Goal: Task Accomplishment & Management: Use online tool/utility

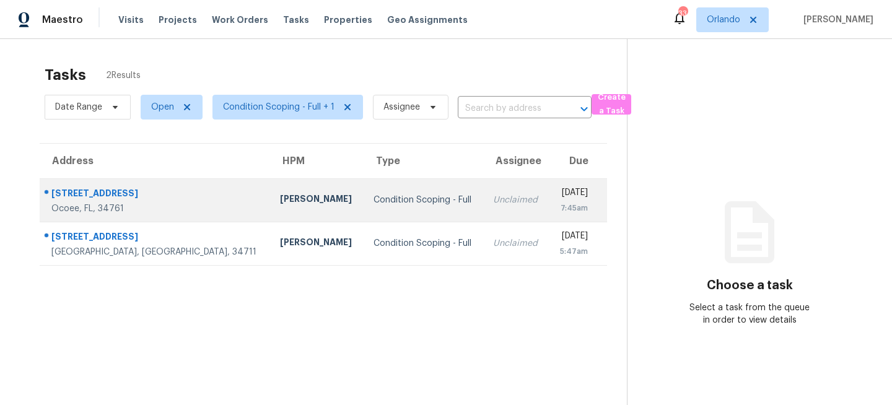
click at [368, 183] on td "Condition Scoping - Full" at bounding box center [424, 199] width 120 height 43
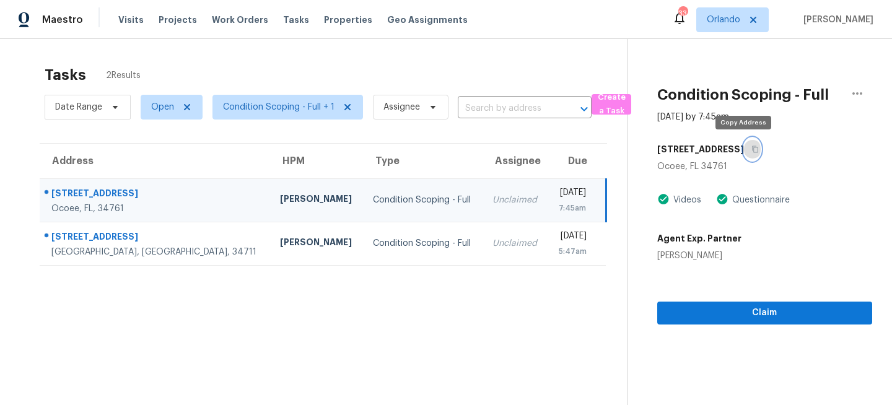
click at [752, 148] on icon "button" at bounding box center [755, 149] width 6 height 7
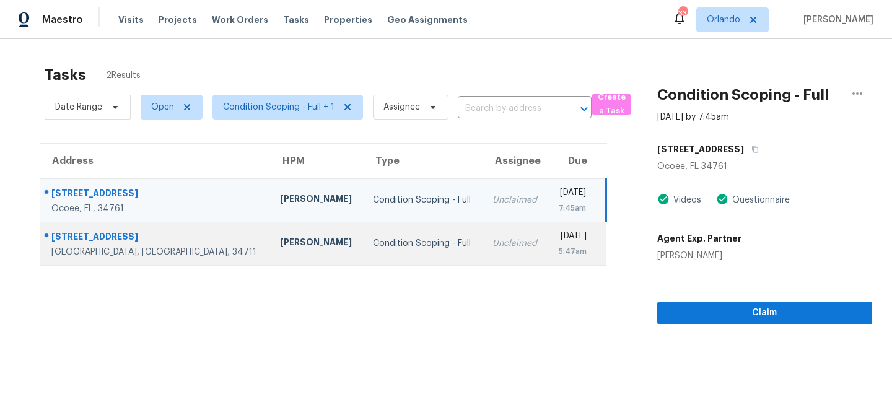
click at [373, 245] on div "Condition Scoping - Full" at bounding box center [423, 243] width 100 height 12
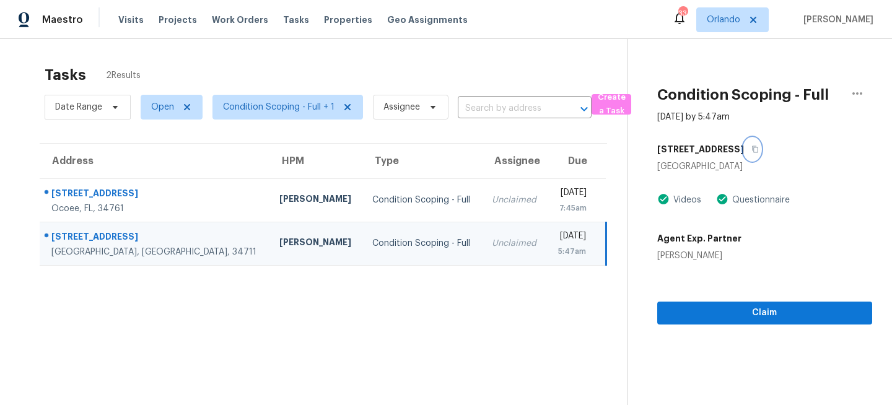
click at [761, 147] on button "button" at bounding box center [752, 149] width 17 height 22
click at [741, 24] on span "Orlando" at bounding box center [723, 20] width 33 height 12
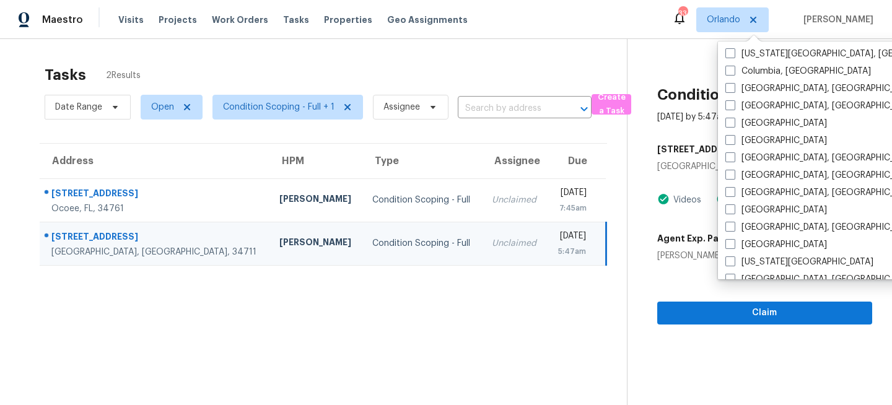
scroll to position [283, 0]
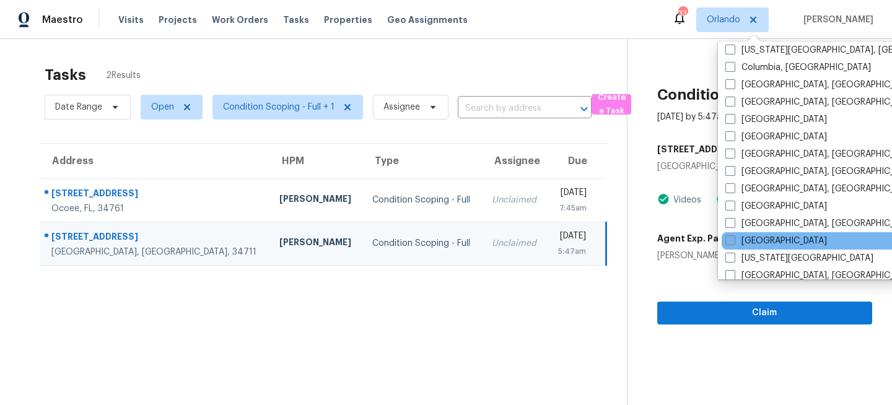
click at [738, 242] on label "[GEOGRAPHIC_DATA]" at bounding box center [777, 241] width 102 height 12
click at [734, 242] on input "[GEOGRAPHIC_DATA]" at bounding box center [730, 239] width 8 height 8
checkbox input "true"
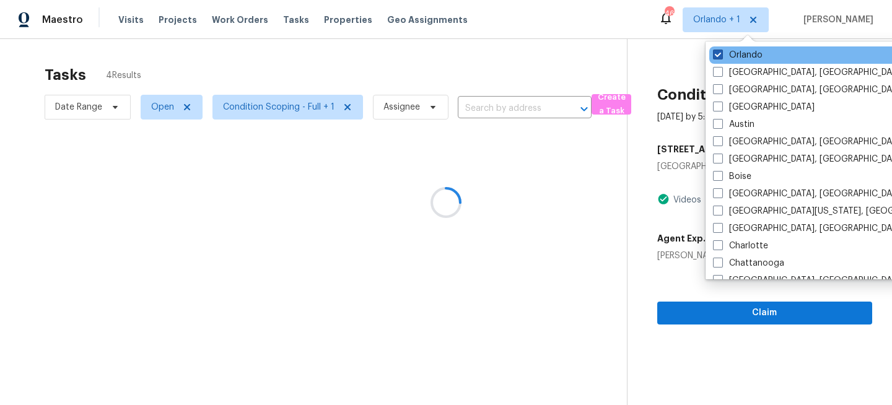
click at [738, 53] on label "Orlando" at bounding box center [738, 55] width 50 height 12
click at [721, 53] on input "Orlando" at bounding box center [717, 53] width 8 height 8
checkbox input "false"
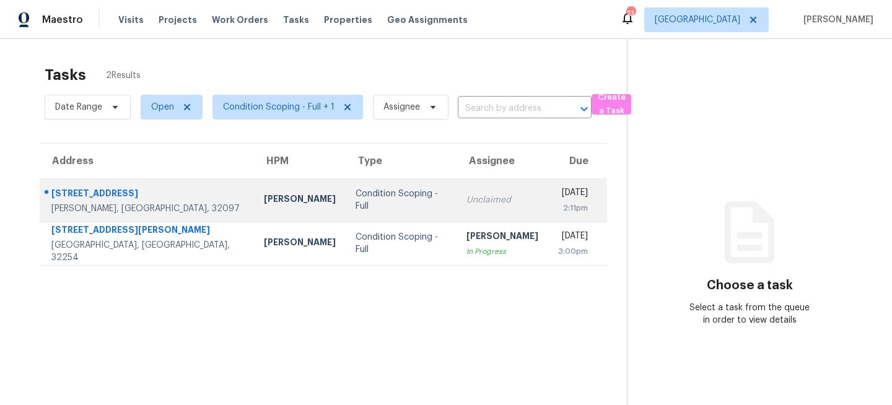
click at [346, 202] on td "Condition Scoping - Full" at bounding box center [401, 199] width 110 height 43
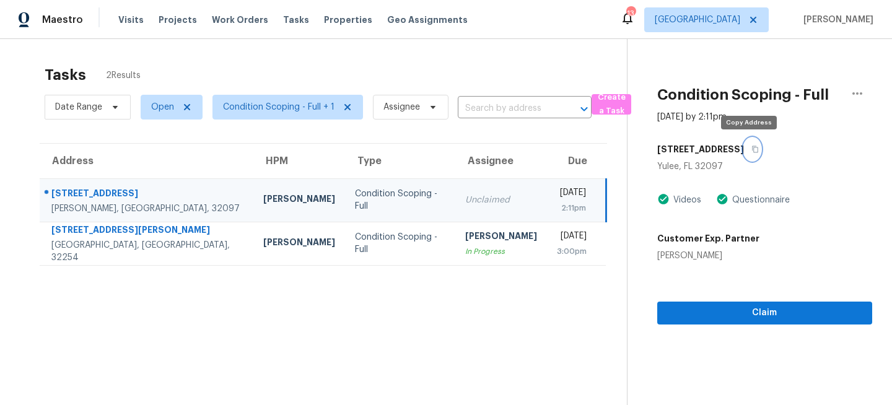
click at [752, 149] on icon "button" at bounding box center [755, 149] width 7 height 7
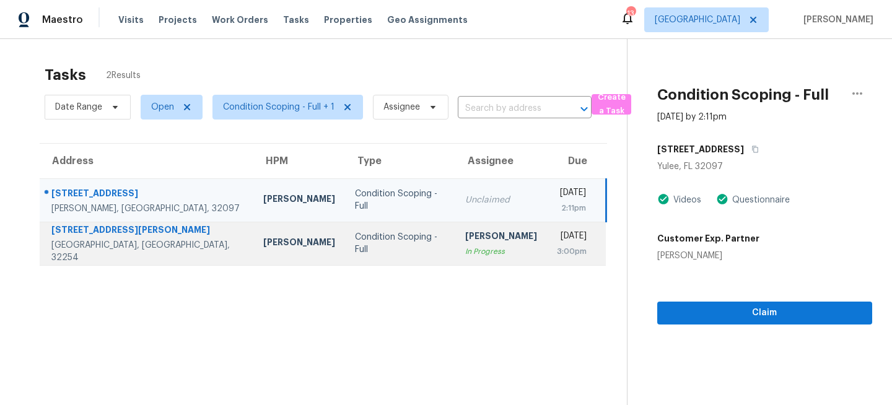
click at [394, 232] on td "Condition Scoping - Full" at bounding box center [400, 243] width 110 height 43
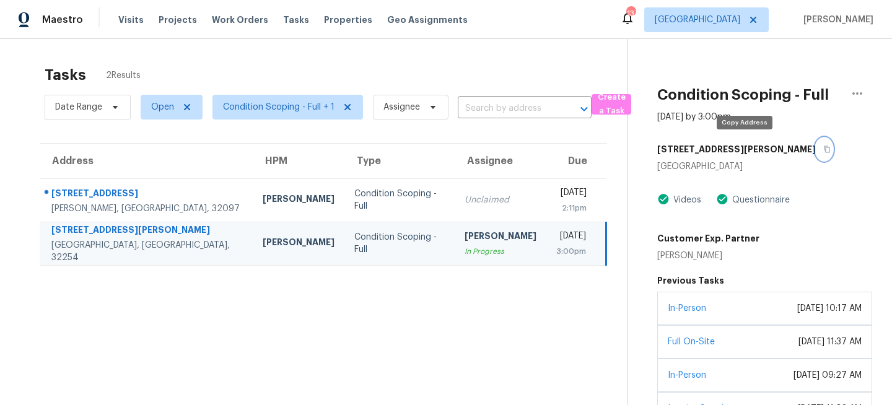
click at [824, 151] on icon "button" at bounding box center [827, 149] width 6 height 7
